Goal: Task Accomplishment & Management: Complete application form

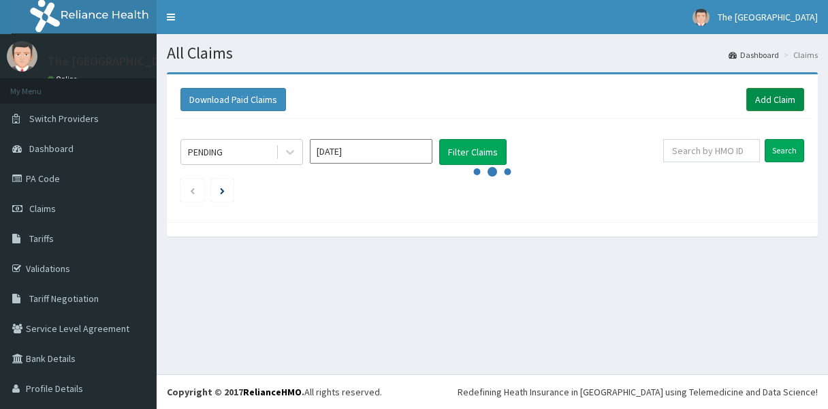
click at [777, 99] on link "Add Claim" at bounding box center [776, 99] width 58 height 23
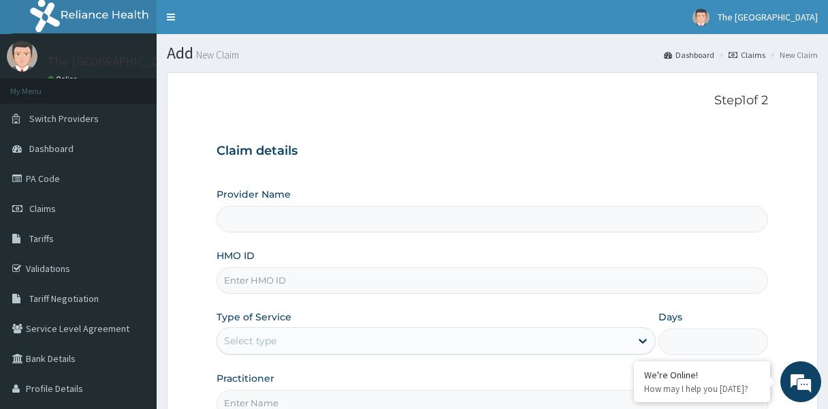
type input "The [GEOGRAPHIC_DATA]"
click at [340, 281] on input "HMO ID" at bounding box center [493, 280] width 552 height 27
paste input "GSV/12652/A"
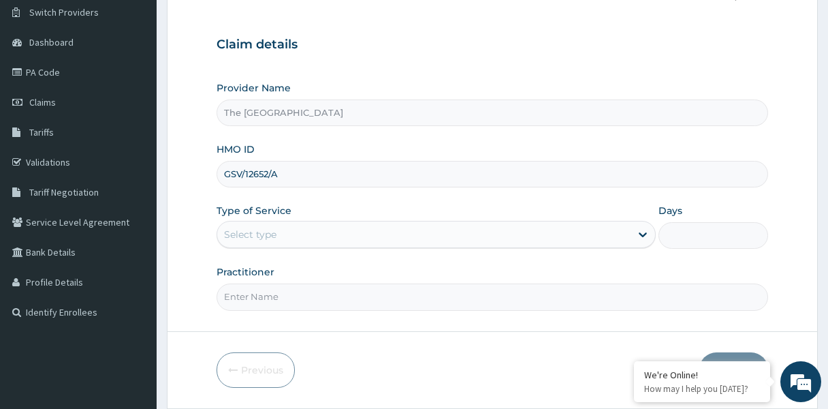
scroll to position [108, 0]
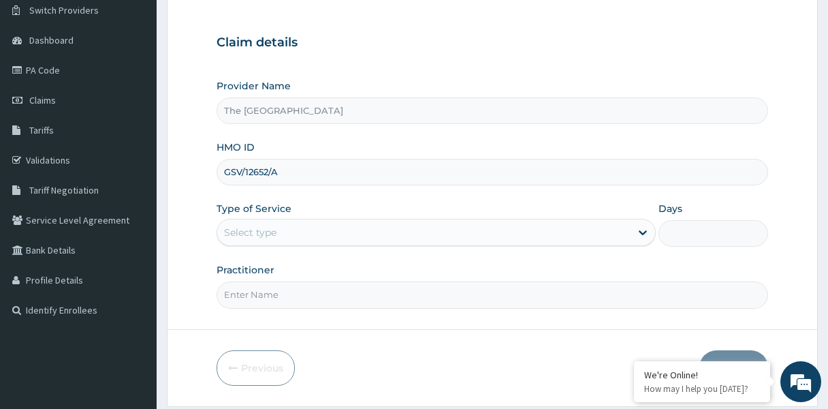
type input "GSV/12652/A"
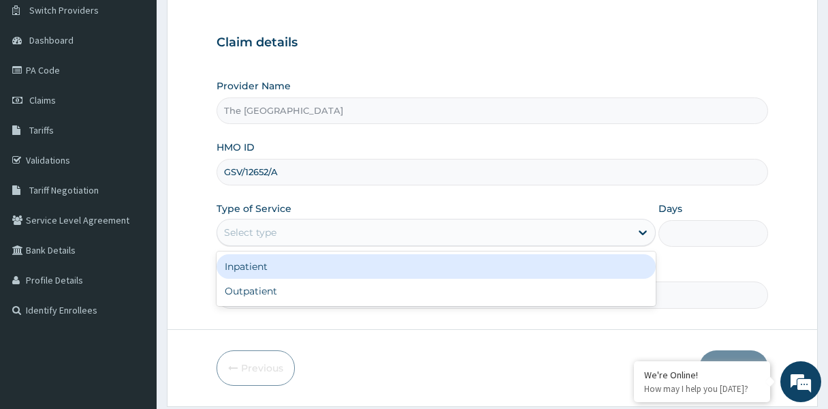
scroll to position [106, 0]
click at [319, 236] on div "Select type" at bounding box center [424, 233] width 414 height 22
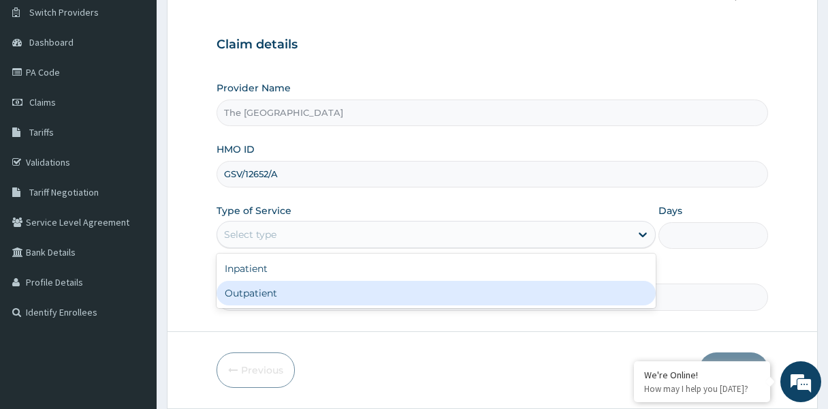
click at [318, 294] on div "Outpatient" at bounding box center [437, 293] width 440 height 25
type input "1"
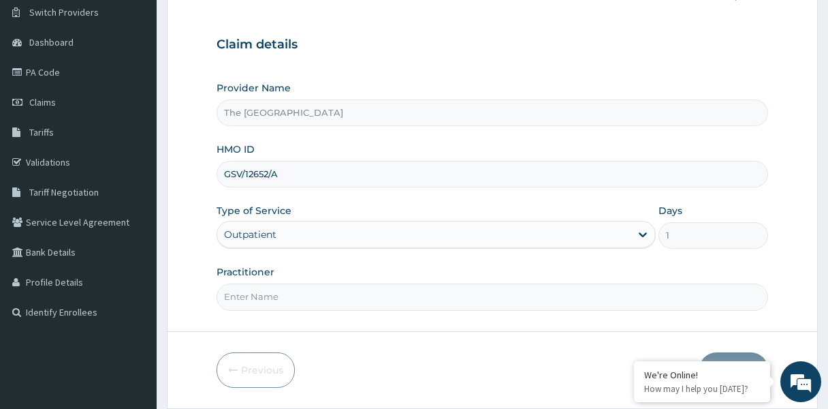
click at [326, 290] on input "Practitioner" at bounding box center [493, 296] width 552 height 27
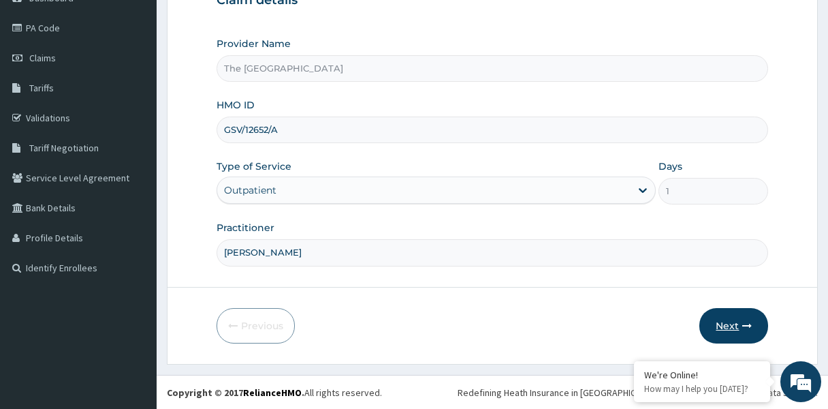
type input "[PERSON_NAME]"
click at [723, 314] on button "Next" at bounding box center [734, 325] width 69 height 35
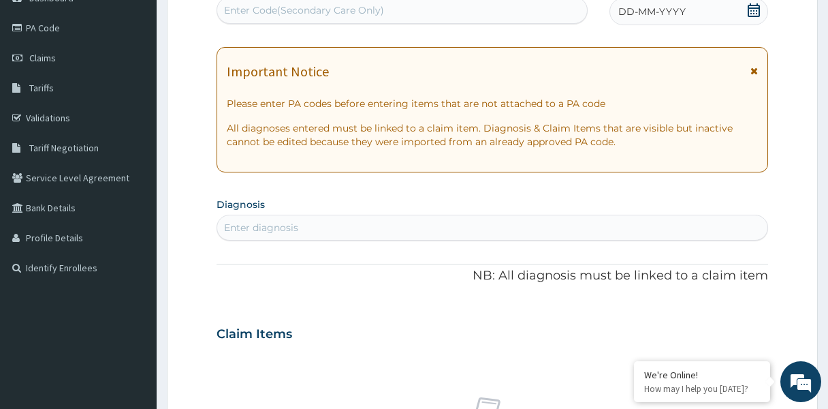
scroll to position [153, 0]
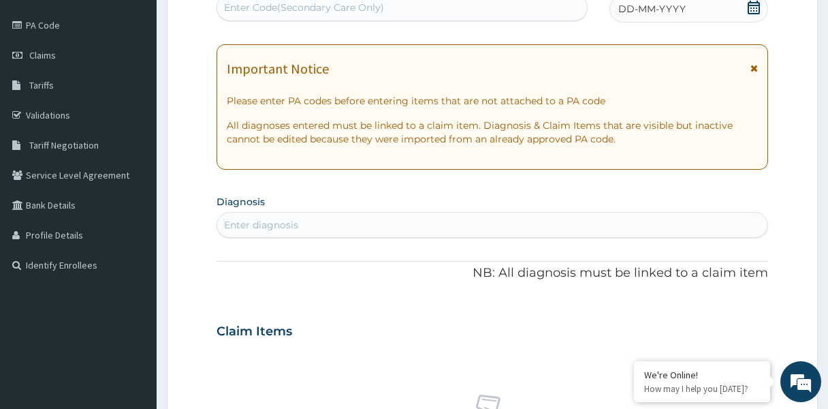
click at [753, 8] on icon at bounding box center [754, 8] width 14 height 14
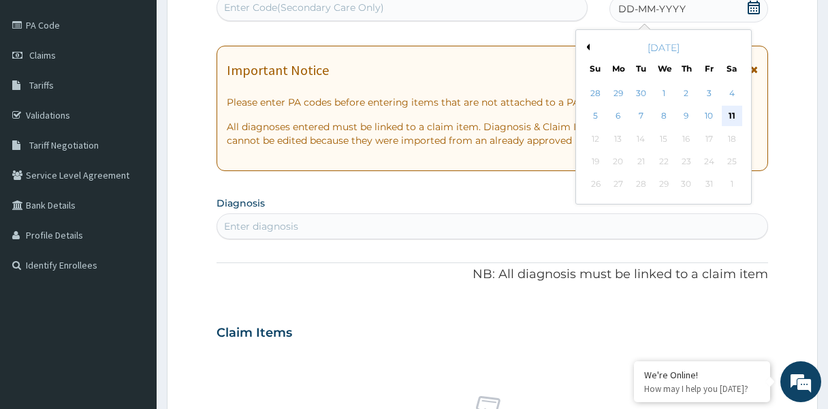
click at [732, 114] on div "11" at bounding box center [731, 116] width 20 height 20
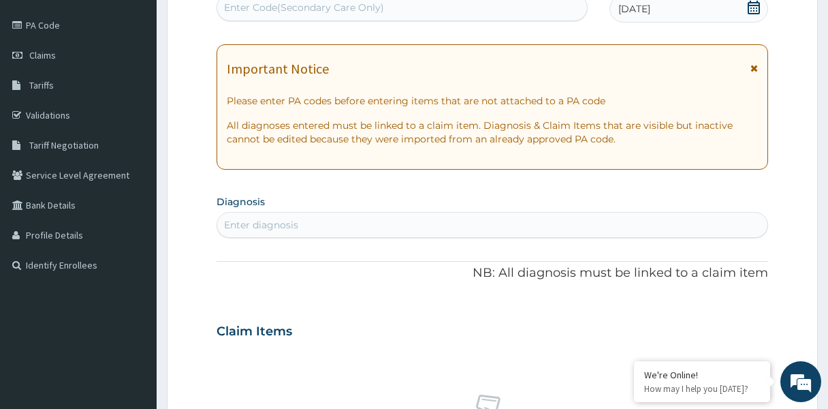
click at [366, 222] on div "Enter diagnosis" at bounding box center [492, 225] width 551 height 22
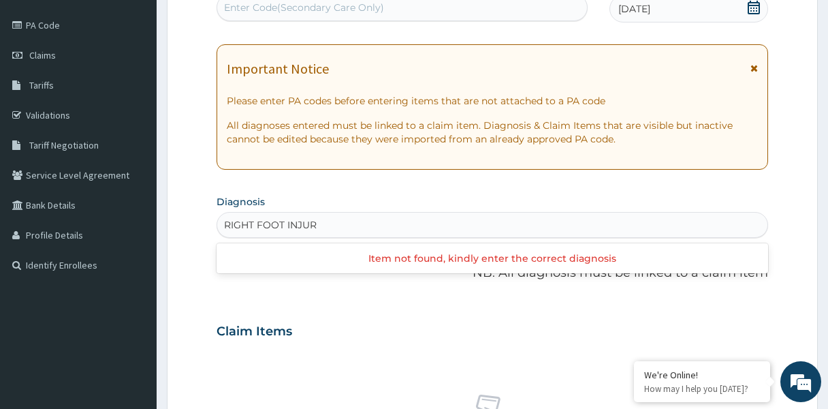
type input "RIGHT FOOT INJURY"
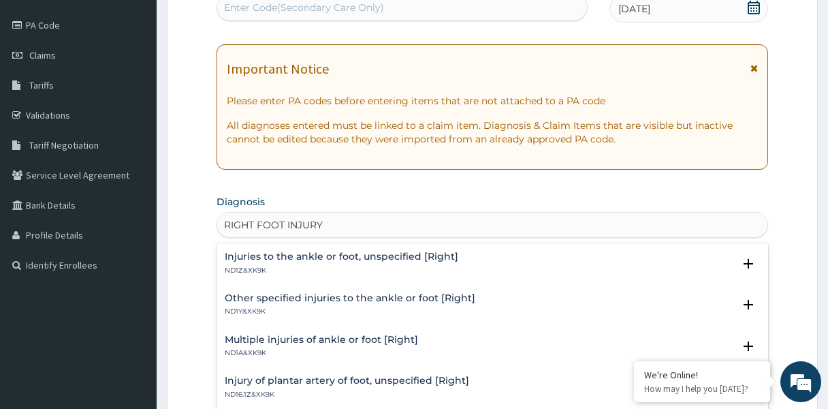
click at [420, 298] on h4 "Other specified injuries to the ankle or foot [Right]" at bounding box center [350, 298] width 251 height 10
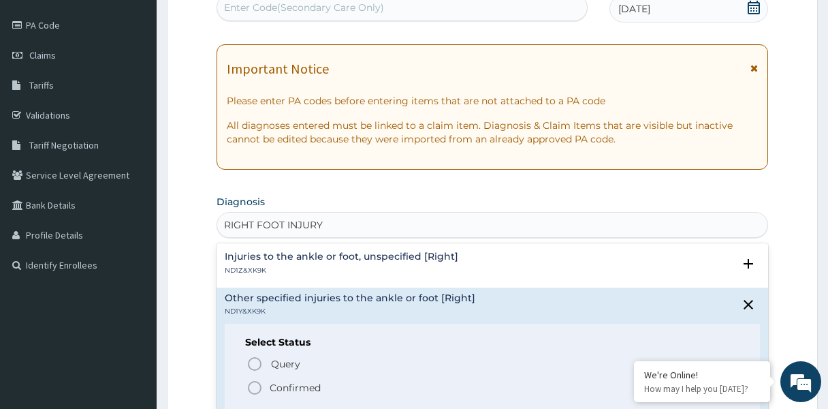
click at [266, 388] on span "Confirmed" at bounding box center [494, 387] width 494 height 16
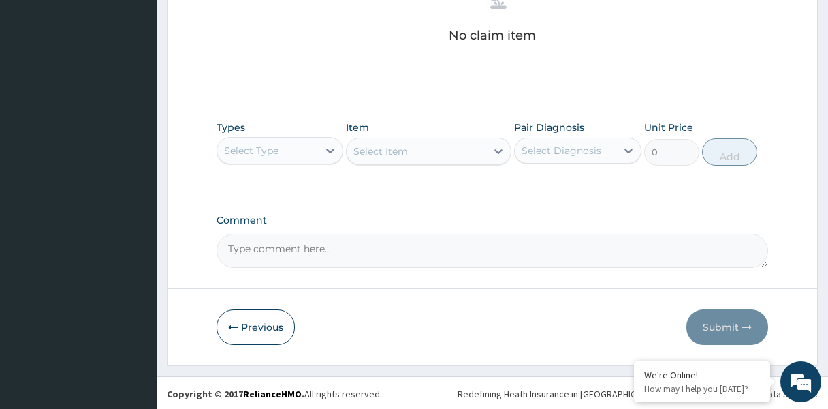
scroll to position [574, 0]
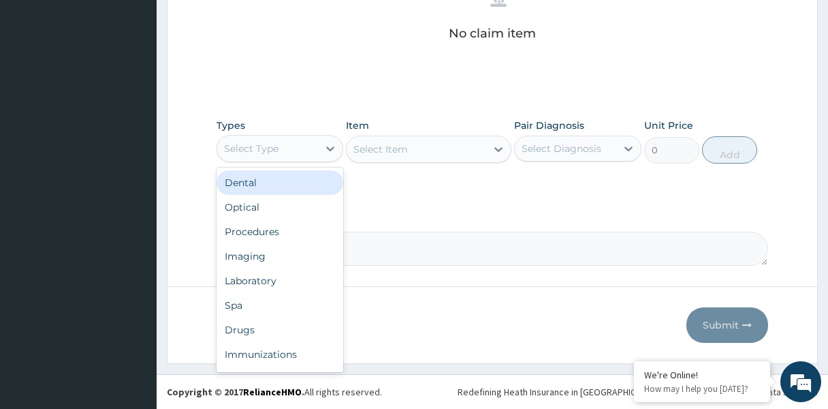
click at [285, 158] on div "Select Type" at bounding box center [267, 149] width 101 height 22
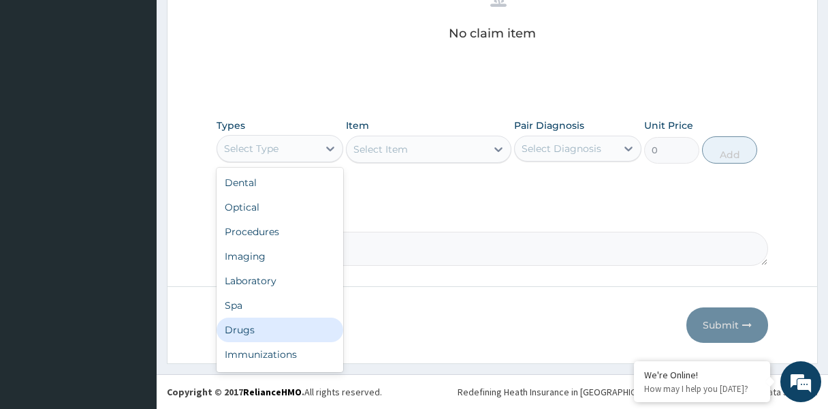
click at [275, 338] on div "Drugs" at bounding box center [280, 329] width 127 height 25
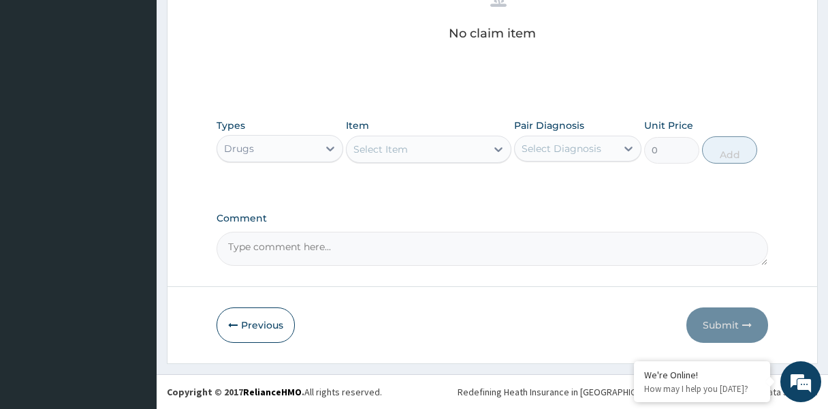
click at [399, 149] on div "Select Item" at bounding box center [381, 149] width 54 height 14
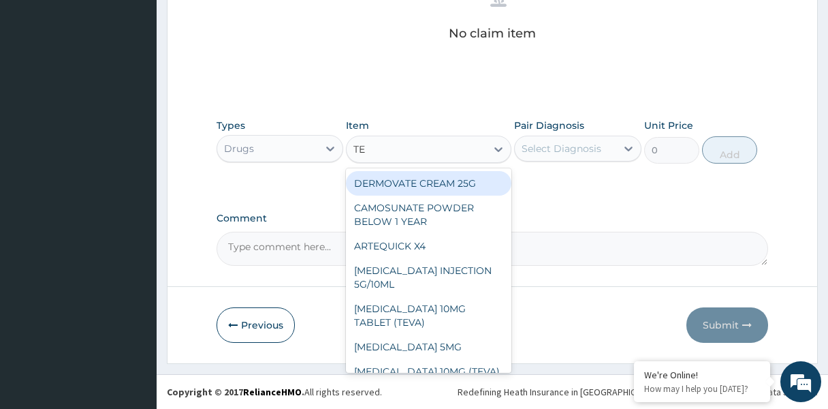
type input "TET"
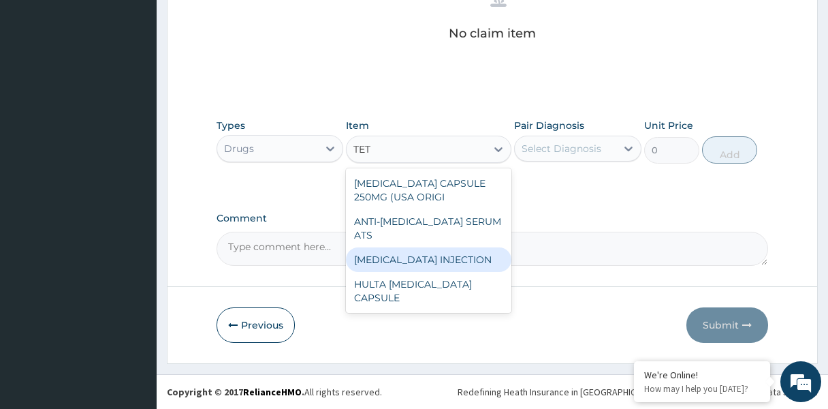
click at [396, 247] on div "[MEDICAL_DATA] INJECTION" at bounding box center [429, 259] width 166 height 25
type input "1182.5"
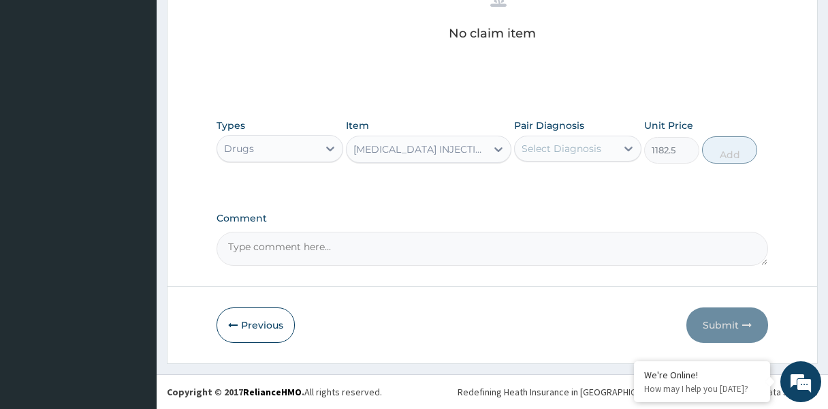
click at [552, 146] on div "Select Diagnosis" at bounding box center [562, 149] width 80 height 14
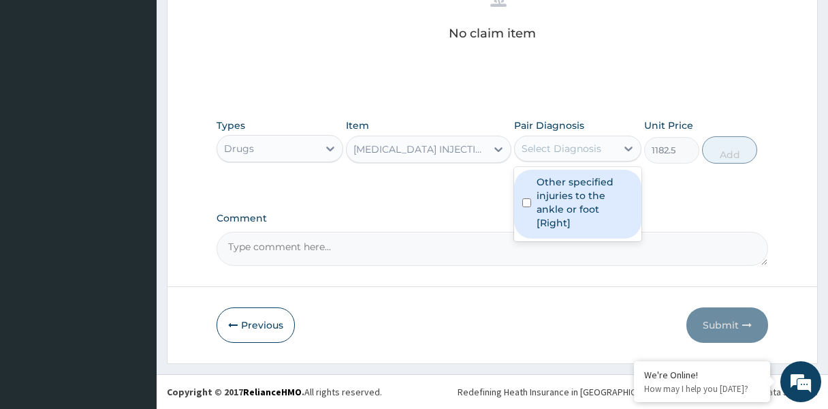
click at [553, 189] on label "Other specified injuries to the ankle or foot [Right]" at bounding box center [585, 202] width 97 height 54
checkbox input "true"
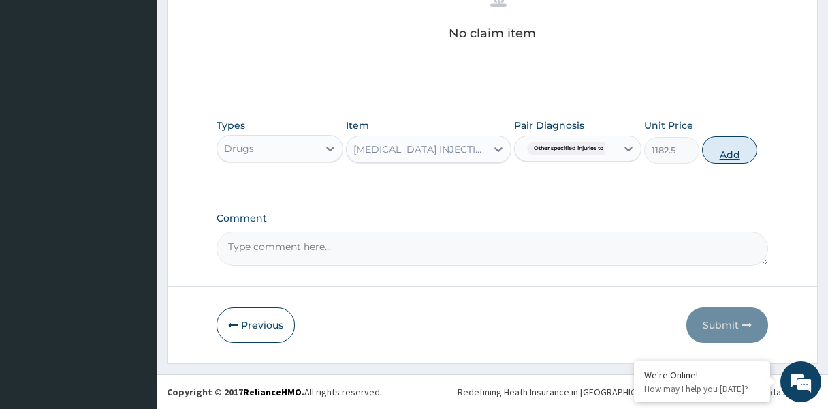
click at [739, 152] on button "Add" at bounding box center [729, 149] width 55 height 27
type input "0"
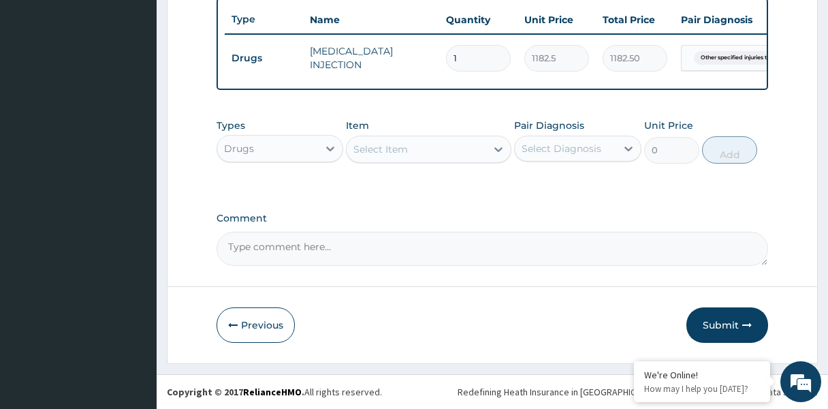
click at [454, 152] on div "Select Item" at bounding box center [417, 149] width 140 height 22
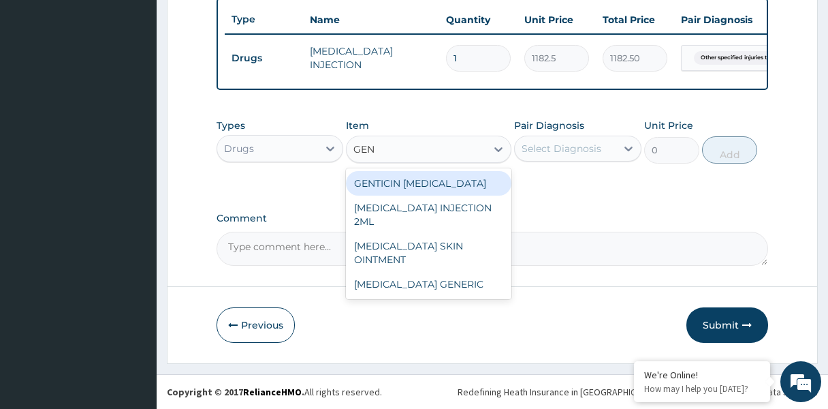
type input "GENT"
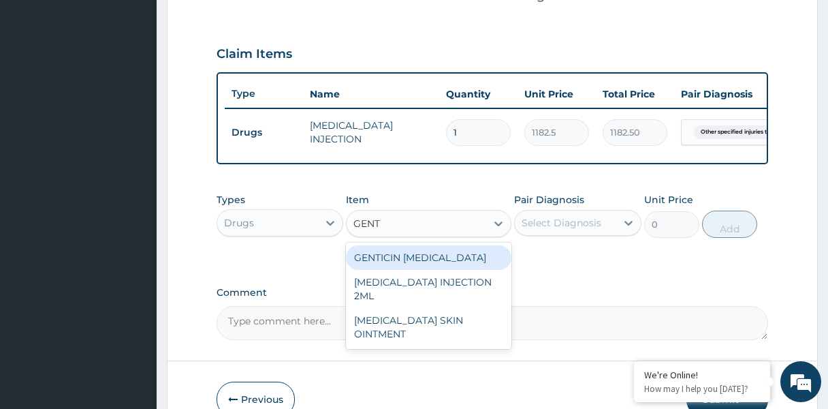
scroll to position [444, 0]
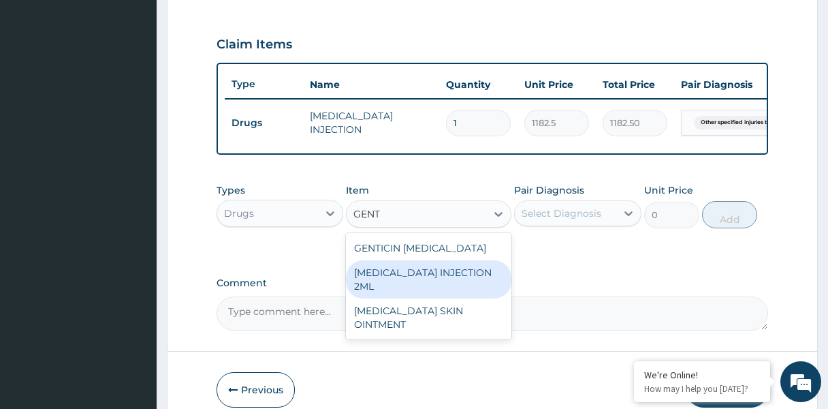
click at [463, 267] on div "[MEDICAL_DATA] INJECTION 2ML" at bounding box center [429, 279] width 166 height 38
type input "331.1000061035156"
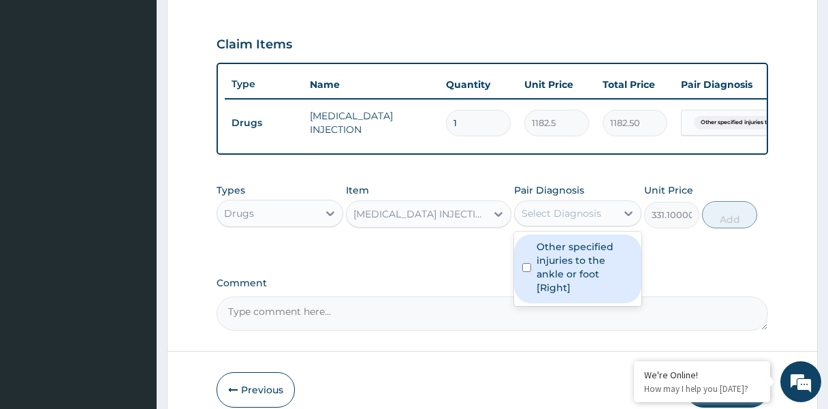
drag, startPoint x: 585, startPoint y: 215, endPoint x: 576, endPoint y: 236, distance: 23.2
click at [585, 215] on div "Select Diagnosis" at bounding box center [562, 213] width 80 height 14
click at [582, 250] on label "Other specified injuries to the ankle or foot [Right]" at bounding box center [585, 267] width 97 height 54
checkbox input "true"
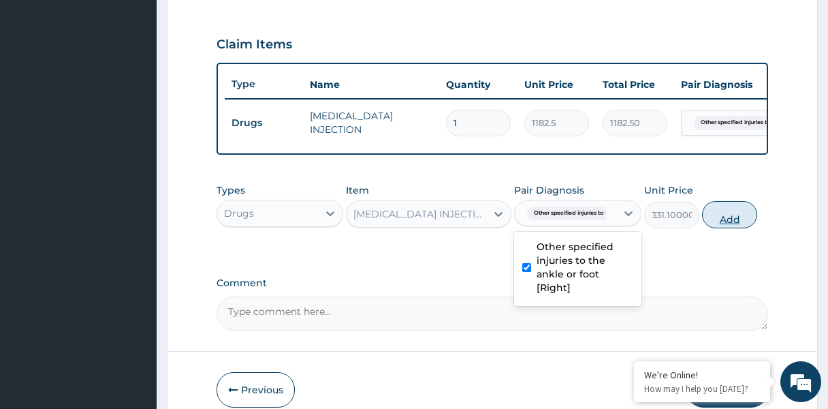
click at [720, 215] on button "Add" at bounding box center [729, 214] width 55 height 27
type input "0"
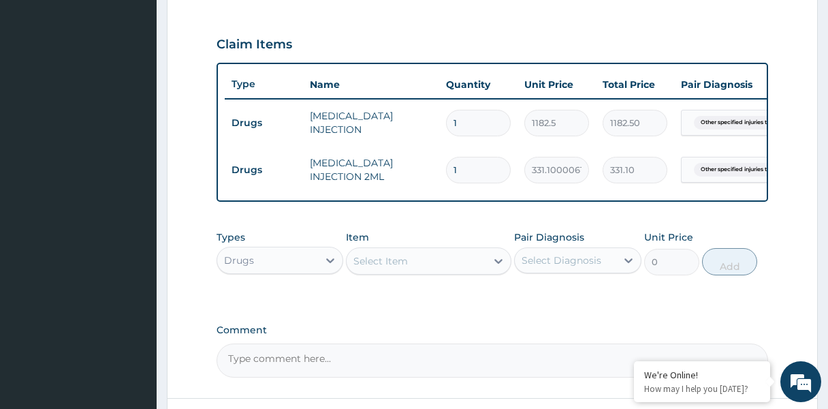
click at [405, 262] on div "Select Item" at bounding box center [381, 261] width 54 height 14
type input "IBU"
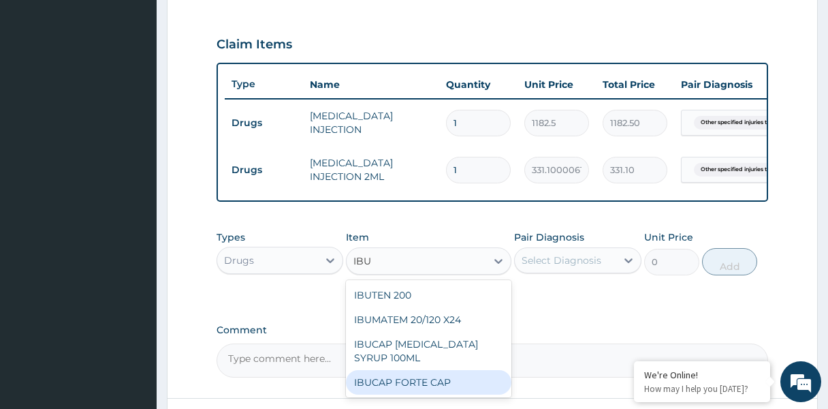
click at [437, 387] on div "IBUCAP FORTE CAP" at bounding box center [429, 382] width 166 height 25
type input "59.125"
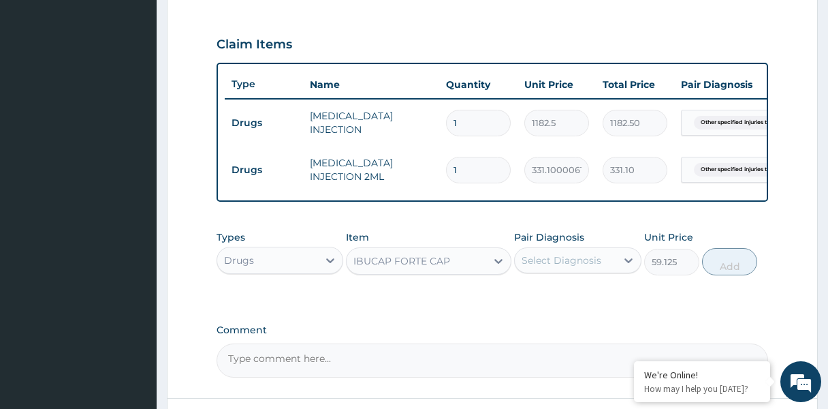
click at [576, 266] on div "Select Diagnosis" at bounding box center [562, 260] width 80 height 14
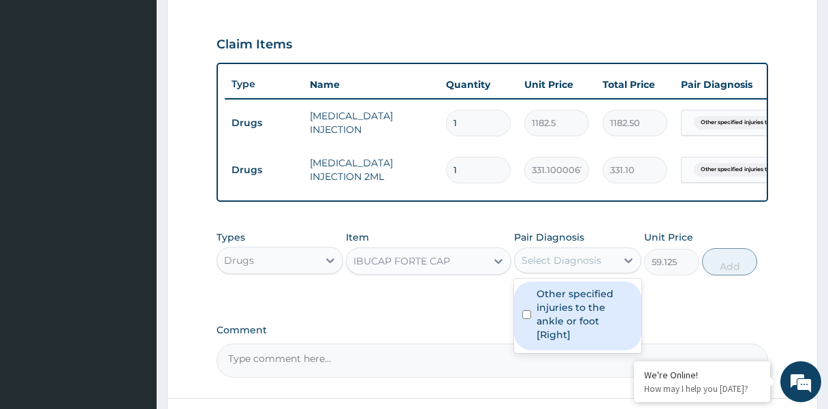
drag, startPoint x: 583, startPoint y: 290, endPoint x: 678, endPoint y: 285, distance: 95.5
click at [584, 290] on label "Other specified injuries to the ankle or foot [Right]" at bounding box center [585, 314] width 97 height 54
checkbox input "true"
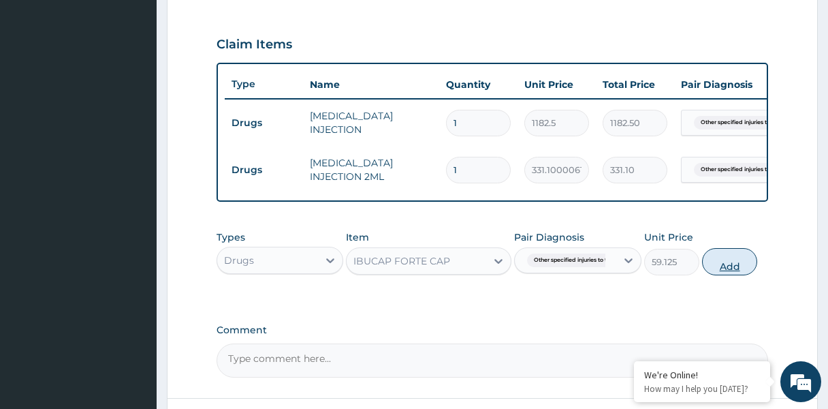
click at [730, 268] on button "Add" at bounding box center [729, 261] width 55 height 27
type input "0"
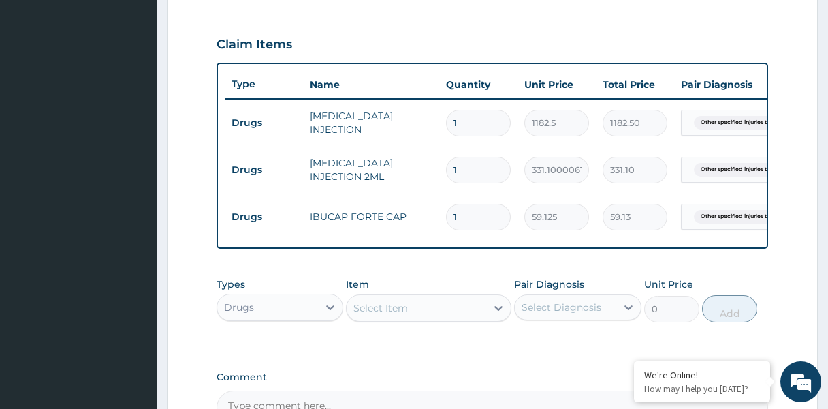
type input "10"
type input "591.25"
type input "10"
click at [446, 311] on div "Select Item" at bounding box center [417, 308] width 140 height 22
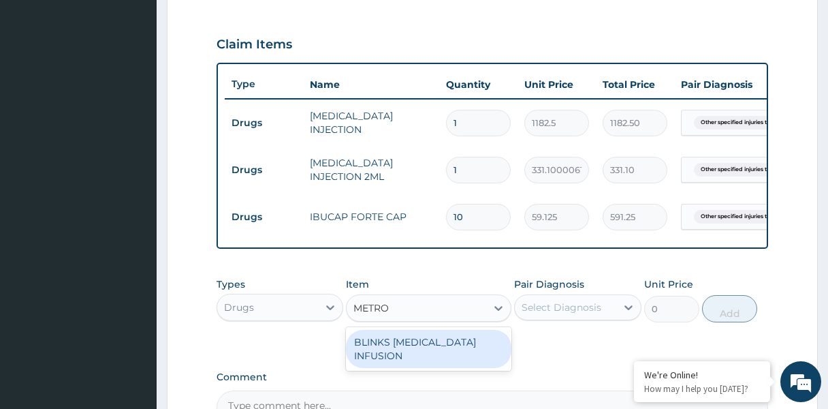
scroll to position [443, 0]
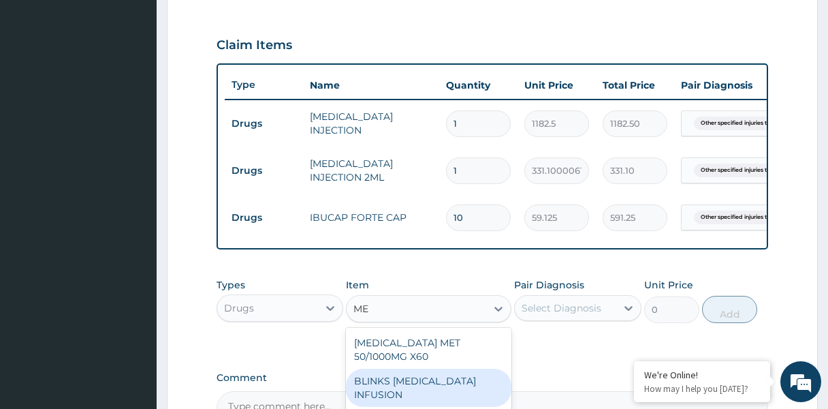
type input "M"
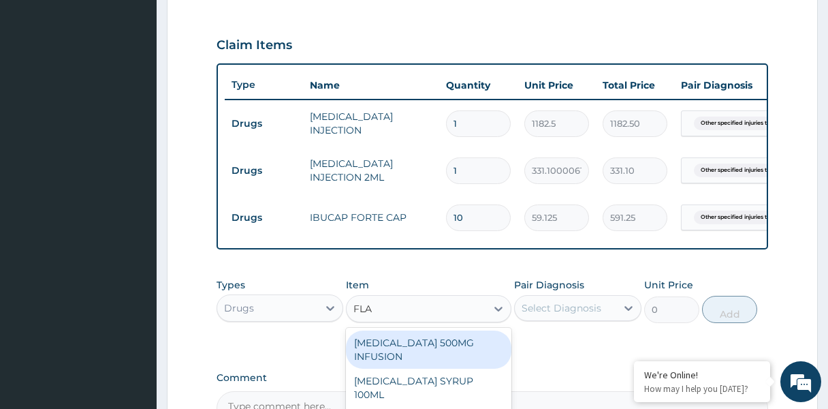
type input "FLAG"
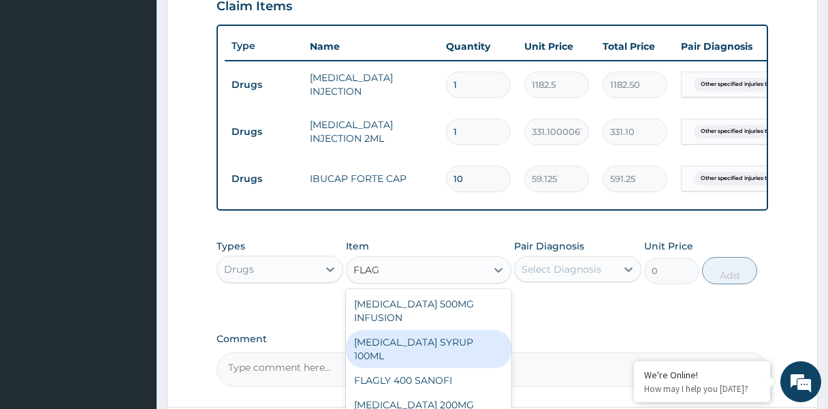
scroll to position [484, 0]
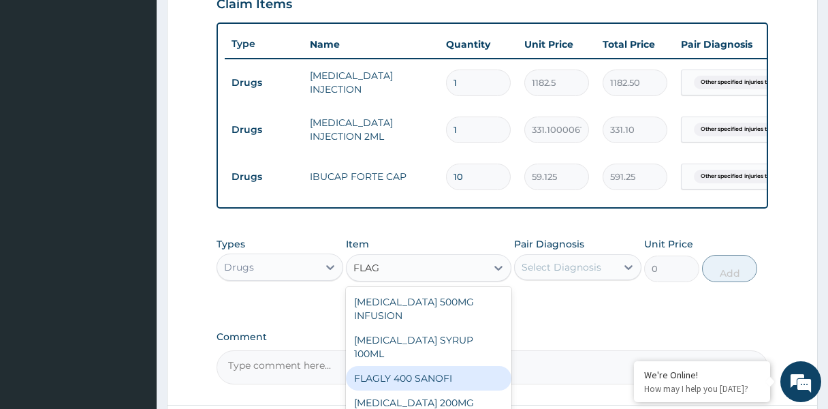
click at [467, 366] on div "FLAGLY 400 SANOFI" at bounding box center [429, 378] width 166 height 25
type input "70.94999694824219"
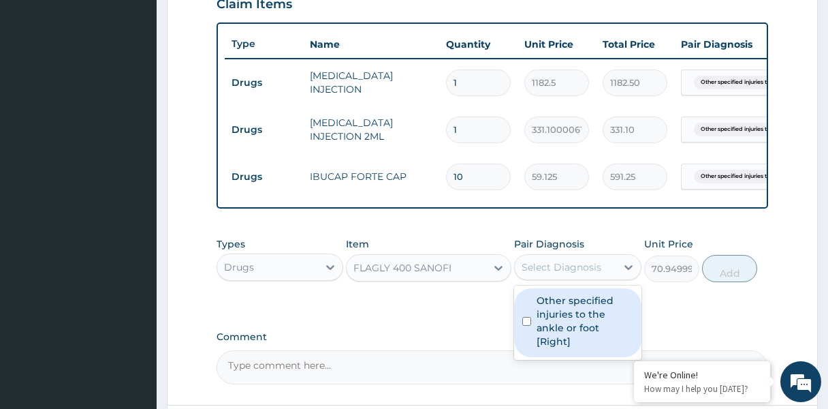
click at [556, 262] on div "Select Diagnosis" at bounding box center [562, 267] width 80 height 14
click at [546, 304] on label "Other specified injuries to the ankle or foot [Right]" at bounding box center [585, 321] width 97 height 54
checkbox input "true"
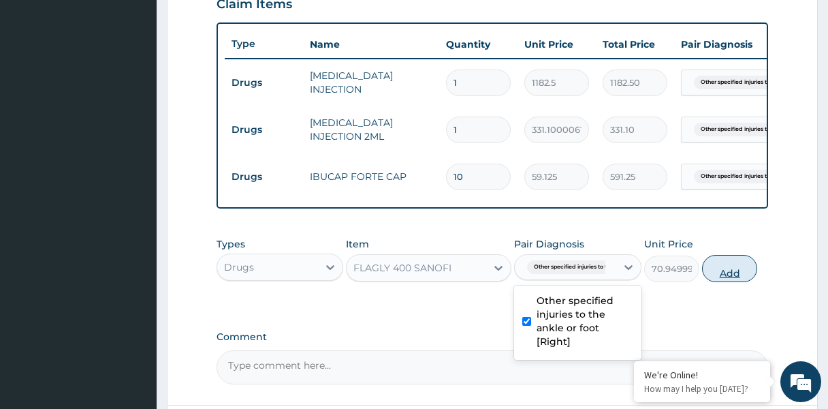
scroll to position [490, 0]
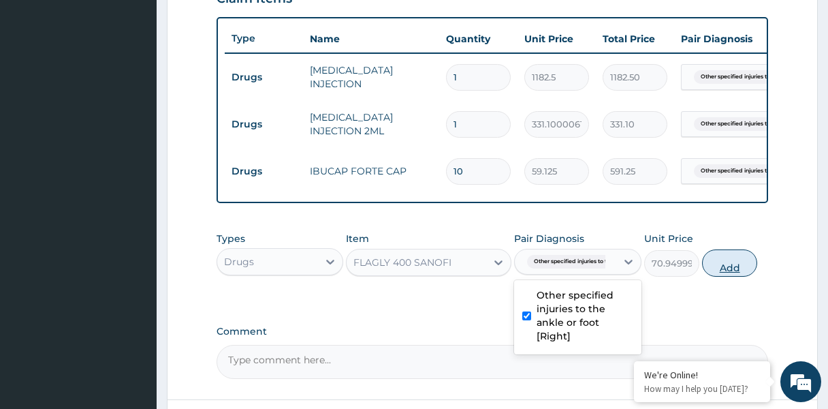
click at [730, 270] on button "Add" at bounding box center [729, 262] width 55 height 27
type input "0"
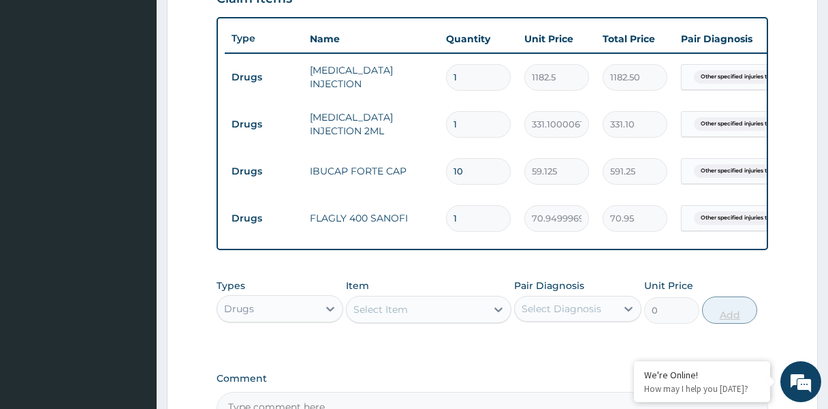
type input "15"
type input "1064.25"
type input "15"
click at [275, 311] on div "Drugs" at bounding box center [267, 309] width 101 height 22
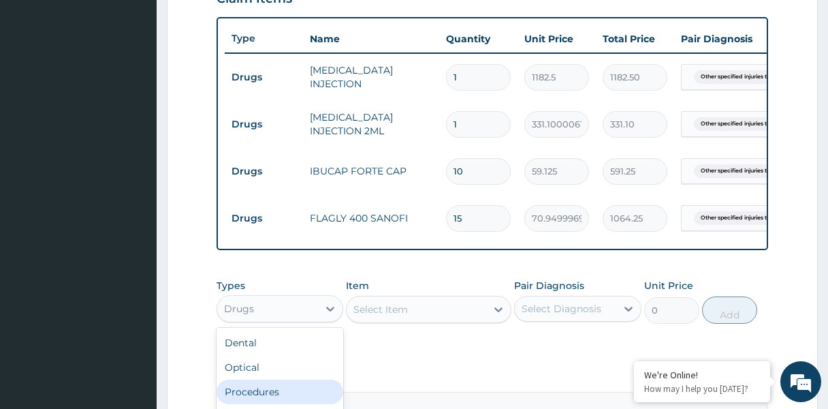
click at [299, 381] on div "Procedures" at bounding box center [280, 391] width 127 height 25
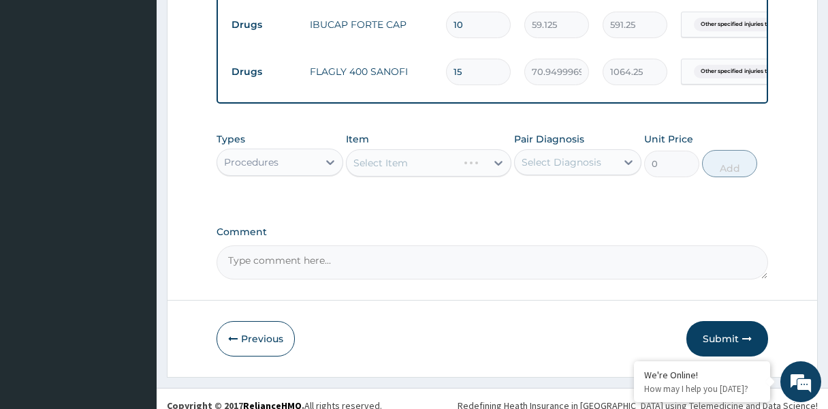
scroll to position [650, 0]
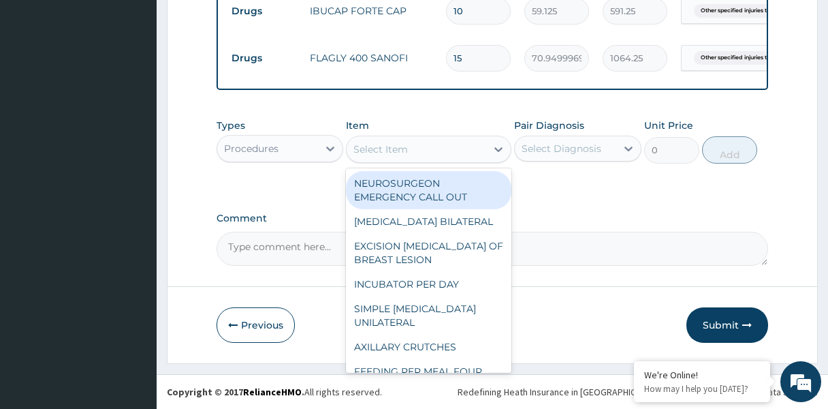
click at [444, 156] on div "Select Item" at bounding box center [417, 149] width 140 height 22
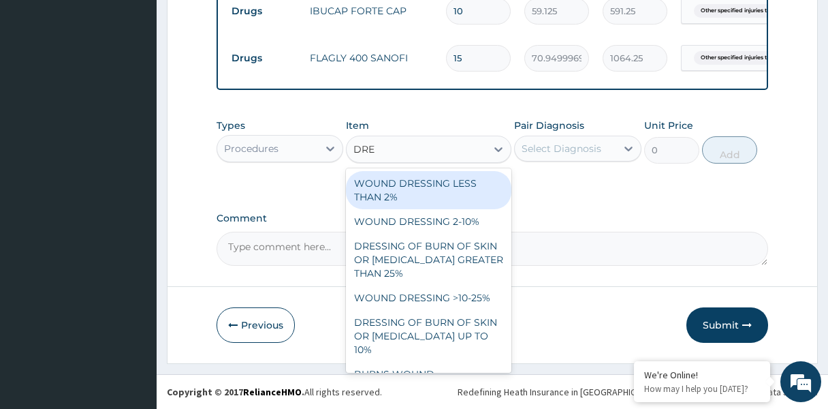
type input "DRES"
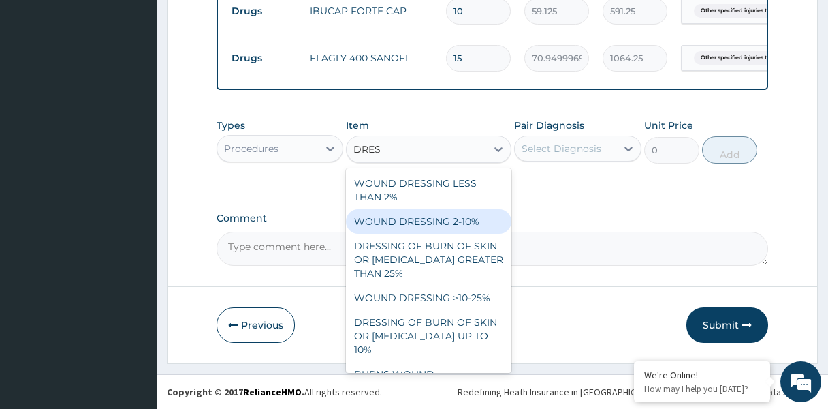
click at [463, 217] on div "WOUND DRESSING 2-10%" at bounding box center [429, 221] width 166 height 25
type input "3762.5"
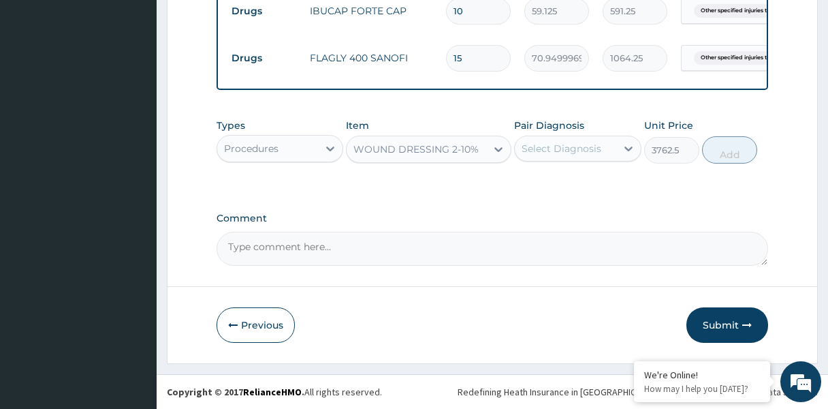
click at [460, 154] on div "WOUND DRESSING 2-10%" at bounding box center [416, 149] width 125 height 14
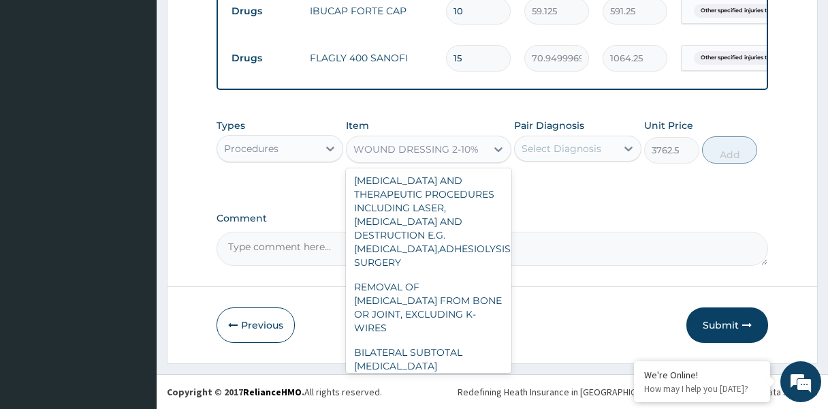
scroll to position [644, 0]
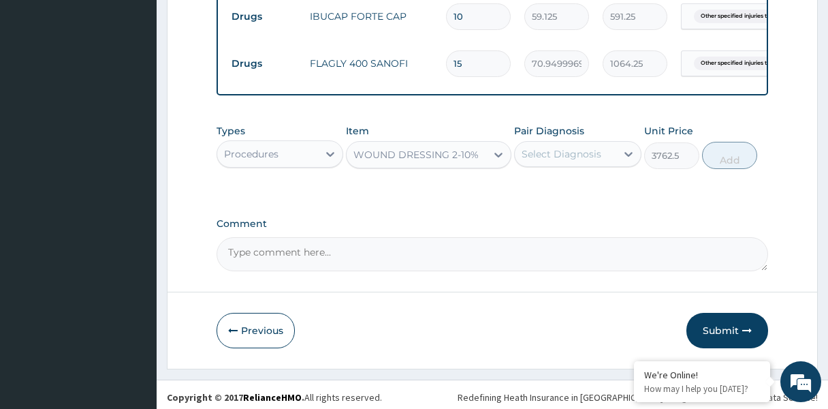
drag, startPoint x: 555, startPoint y: 189, endPoint x: 518, endPoint y: 178, distance: 38.4
click at [555, 189] on div "Types Procedures Item WOUND DRESSING 2-10% Pair Diagnosis Select Diagnosis Unit…" at bounding box center [493, 156] width 552 height 79
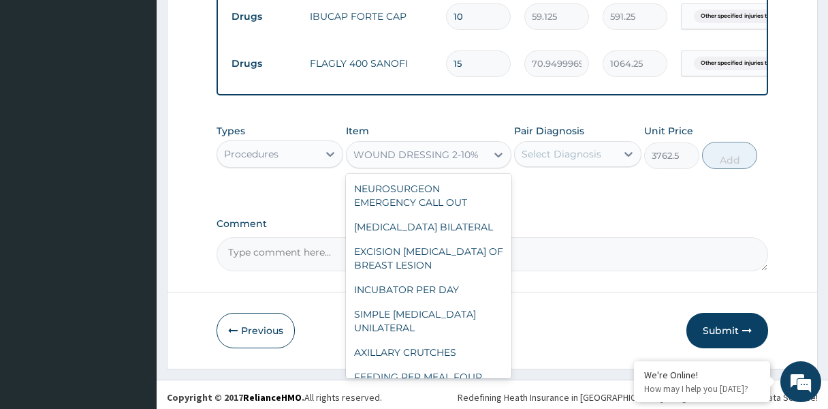
click at [481, 159] on div "WOUND DRESSING 2-10%" at bounding box center [417, 155] width 140 height 22
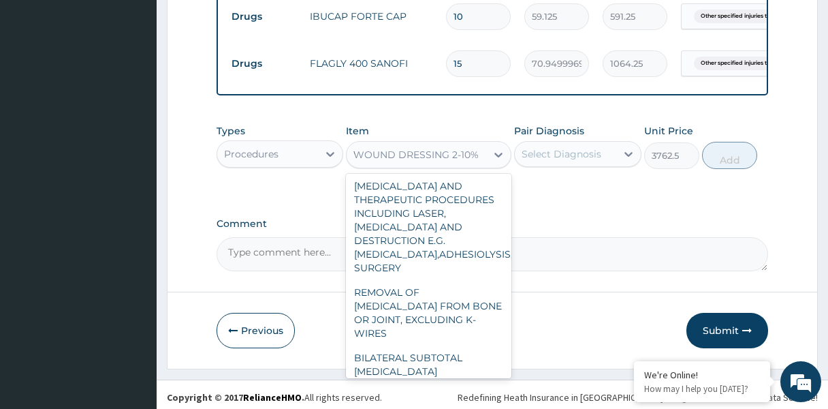
scroll to position [22, 0]
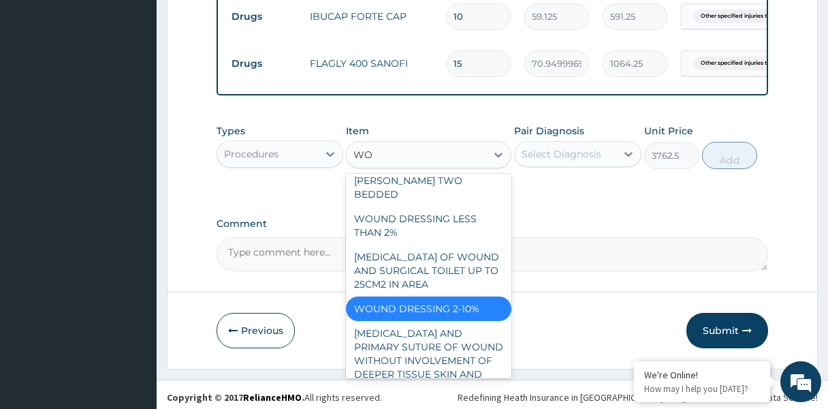
type input "WOU"
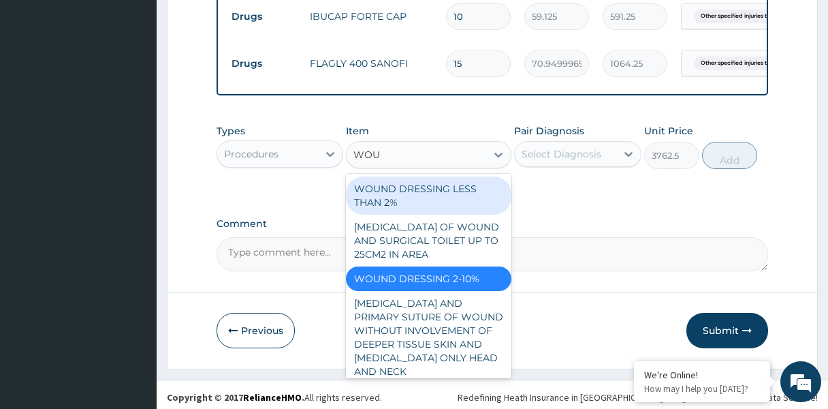
click at [432, 189] on div "WOUND DRESSING LESS THAN 2%" at bounding box center [429, 195] width 166 height 38
type input "2687.5"
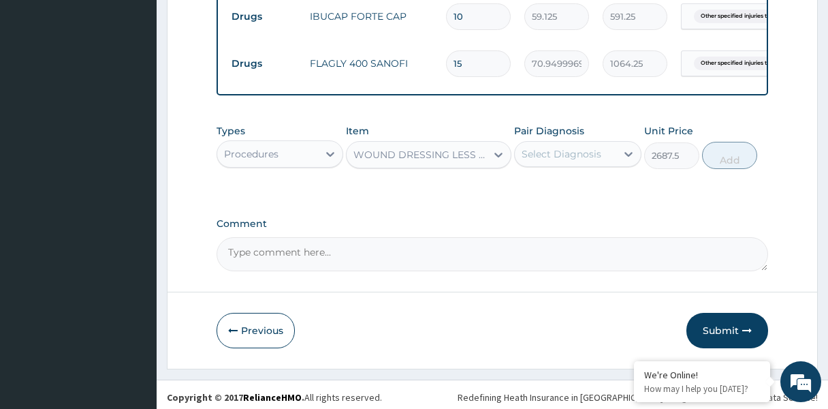
click at [550, 157] on div "Select Diagnosis" at bounding box center [562, 154] width 80 height 14
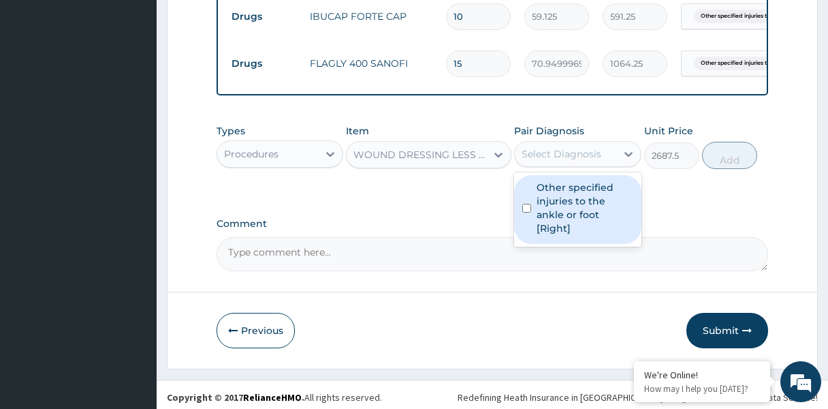
drag, startPoint x: 561, startPoint y: 201, endPoint x: 651, endPoint y: 178, distance: 93.3
click at [561, 201] on label "Other specified injuries to the ankle or foot [Right]" at bounding box center [585, 208] width 97 height 54
checkbox input "true"
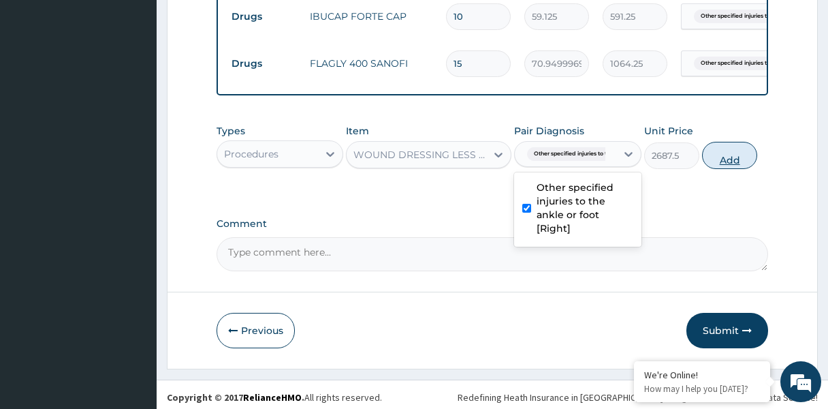
click at [722, 160] on button "Add" at bounding box center [729, 155] width 55 height 27
type input "0"
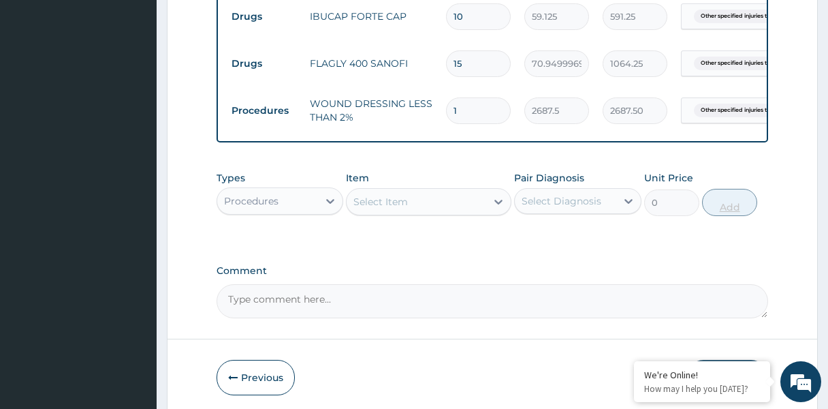
type input "0.00"
type input "3"
type input "8062.50"
type input "3"
click at [418, 199] on div "Select Item" at bounding box center [417, 202] width 140 height 22
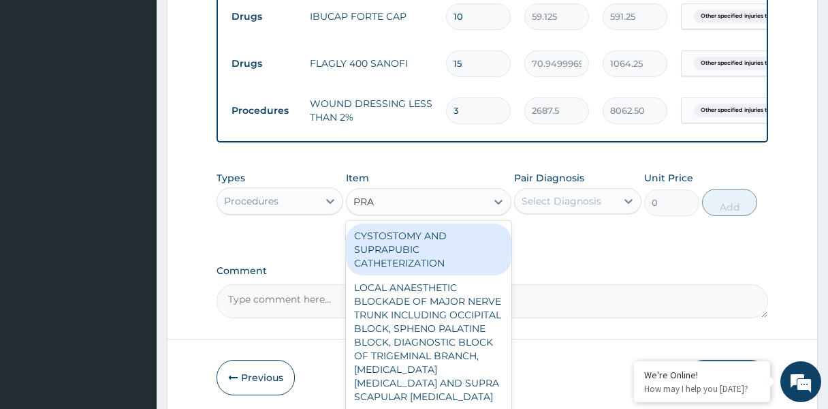
type input "PRAC"
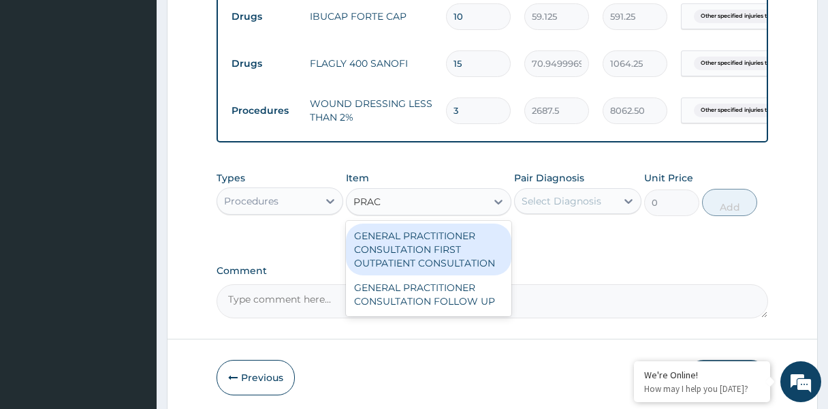
click at [435, 240] on div "GENERAL PRACTITIONER CONSULTATION FIRST OUTPATIENT CONSULTATION" at bounding box center [429, 249] width 166 height 52
type input "3547.5"
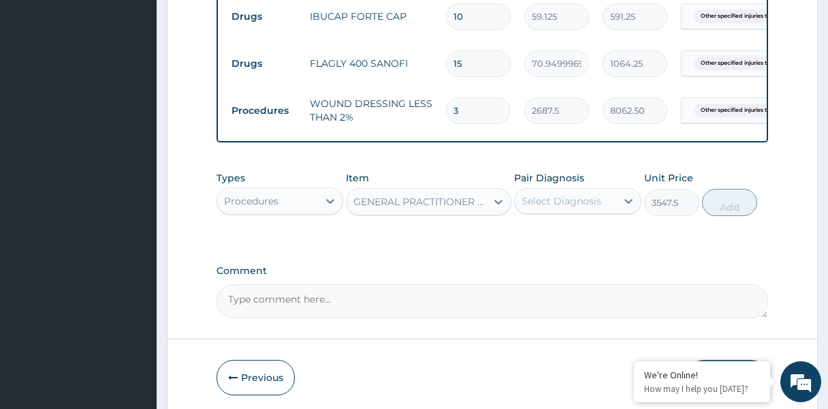
click at [561, 208] on div "Select Diagnosis" at bounding box center [565, 201] width 101 height 22
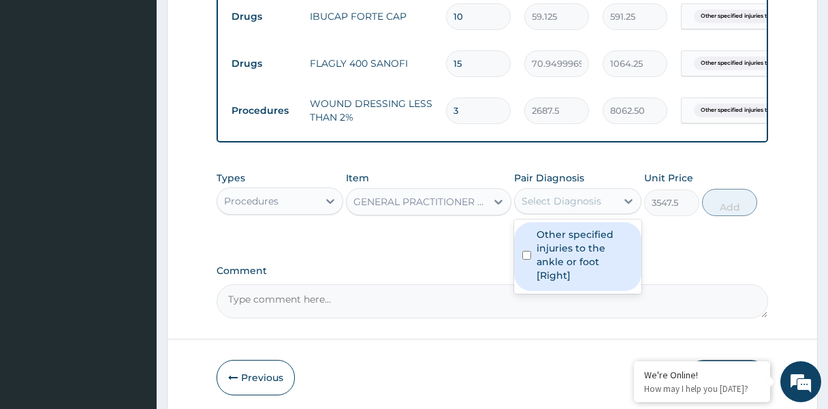
drag, startPoint x: 567, startPoint y: 235, endPoint x: 706, endPoint y: 223, distance: 138.8
click at [568, 235] on label "Other specified injuries to the ankle or foot [Right]" at bounding box center [585, 255] width 97 height 54
checkbox input "true"
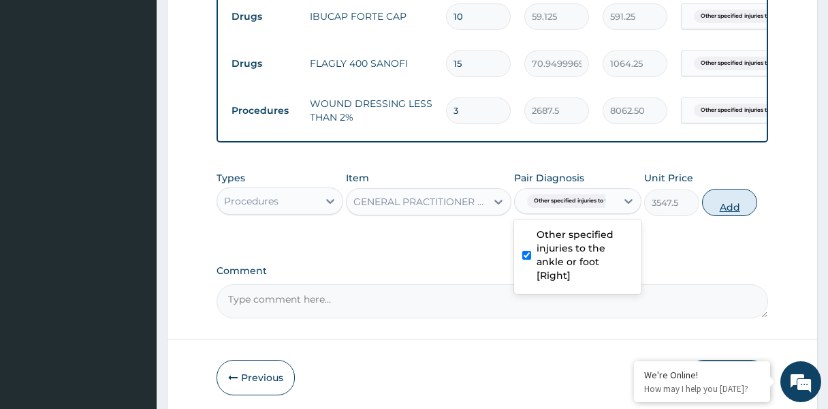
click at [730, 206] on button "Add" at bounding box center [729, 202] width 55 height 27
type input "0"
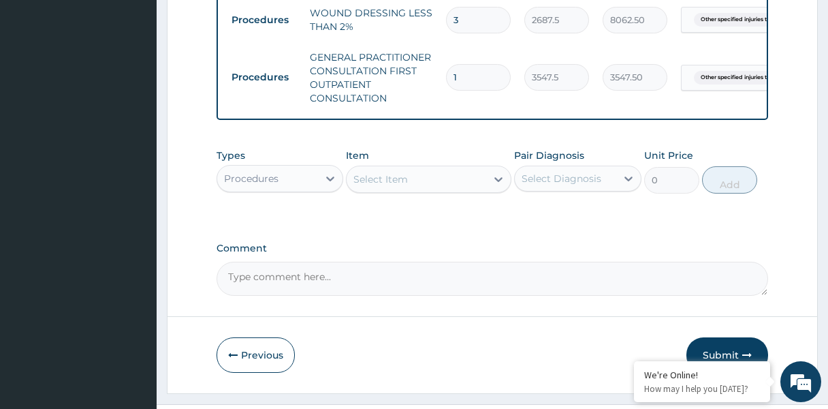
scroll to position [765, 0]
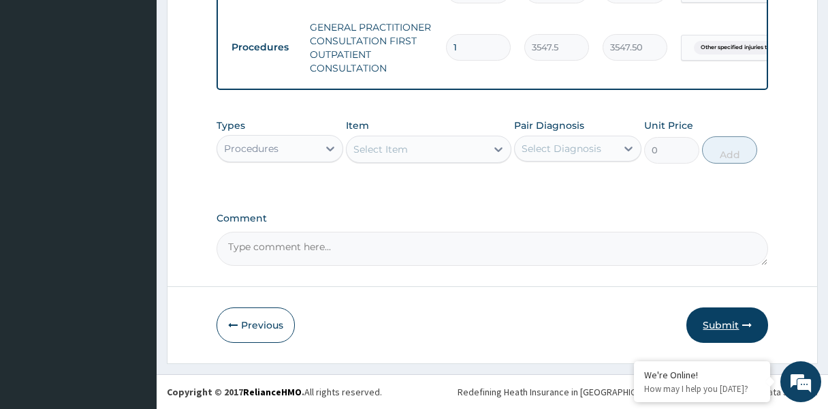
click at [716, 315] on button "Submit" at bounding box center [728, 324] width 82 height 35
